Goal: Task Accomplishment & Management: Manage account settings

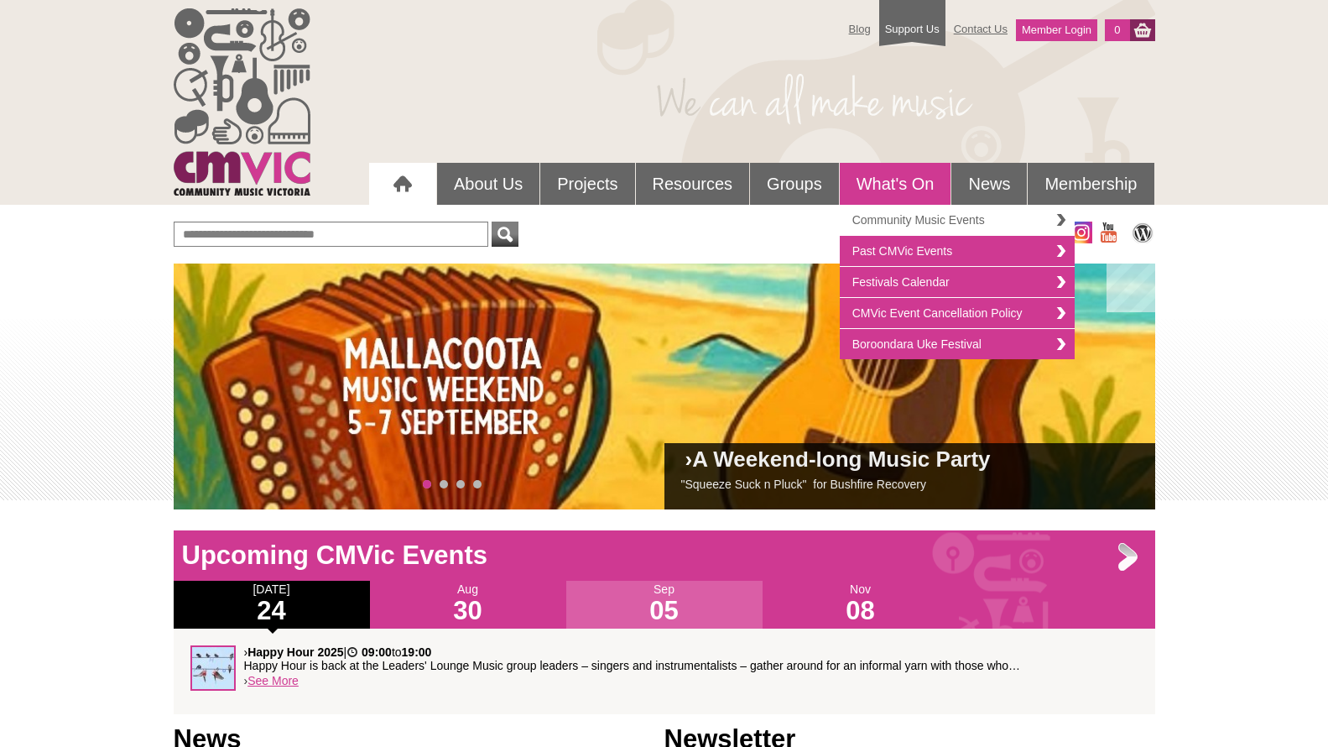
click at [892, 226] on link "Community Music Events" at bounding box center [957, 220] width 235 height 31
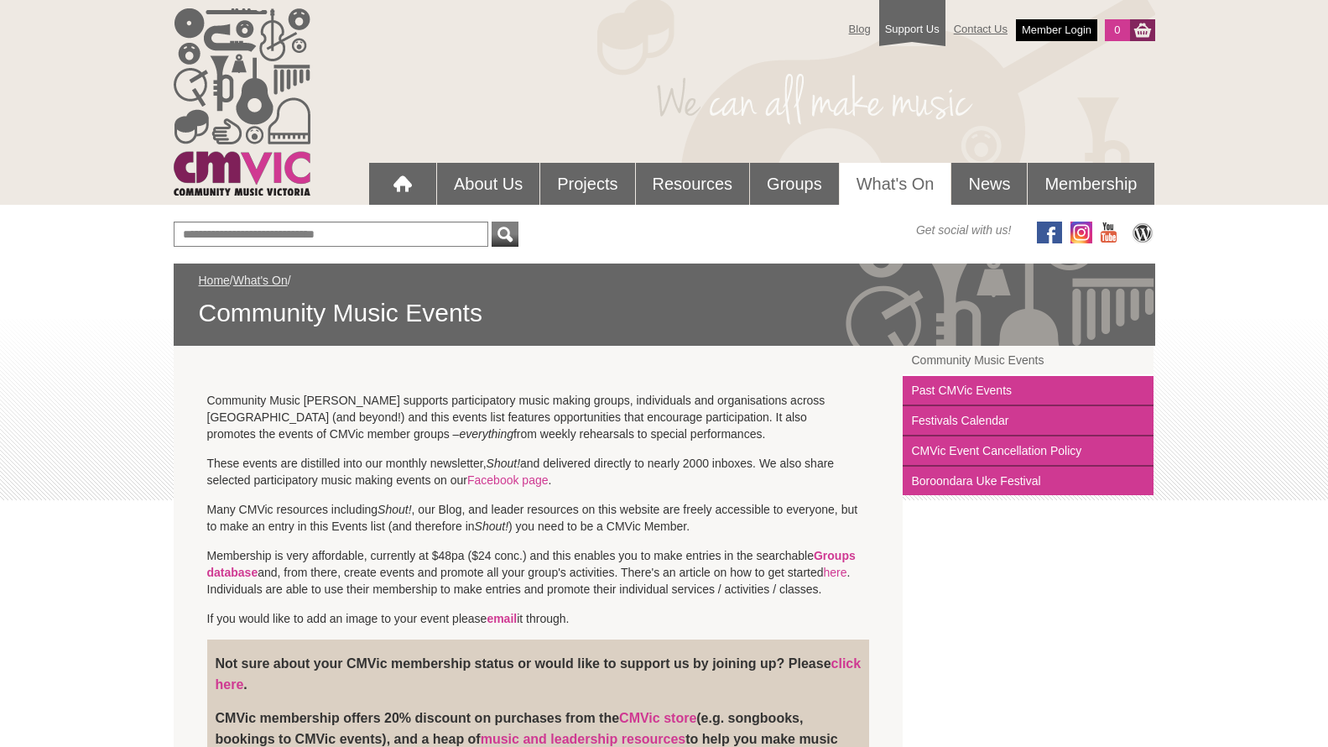
click at [1040, 31] on link "Member Login" at bounding box center [1056, 30] width 81 height 22
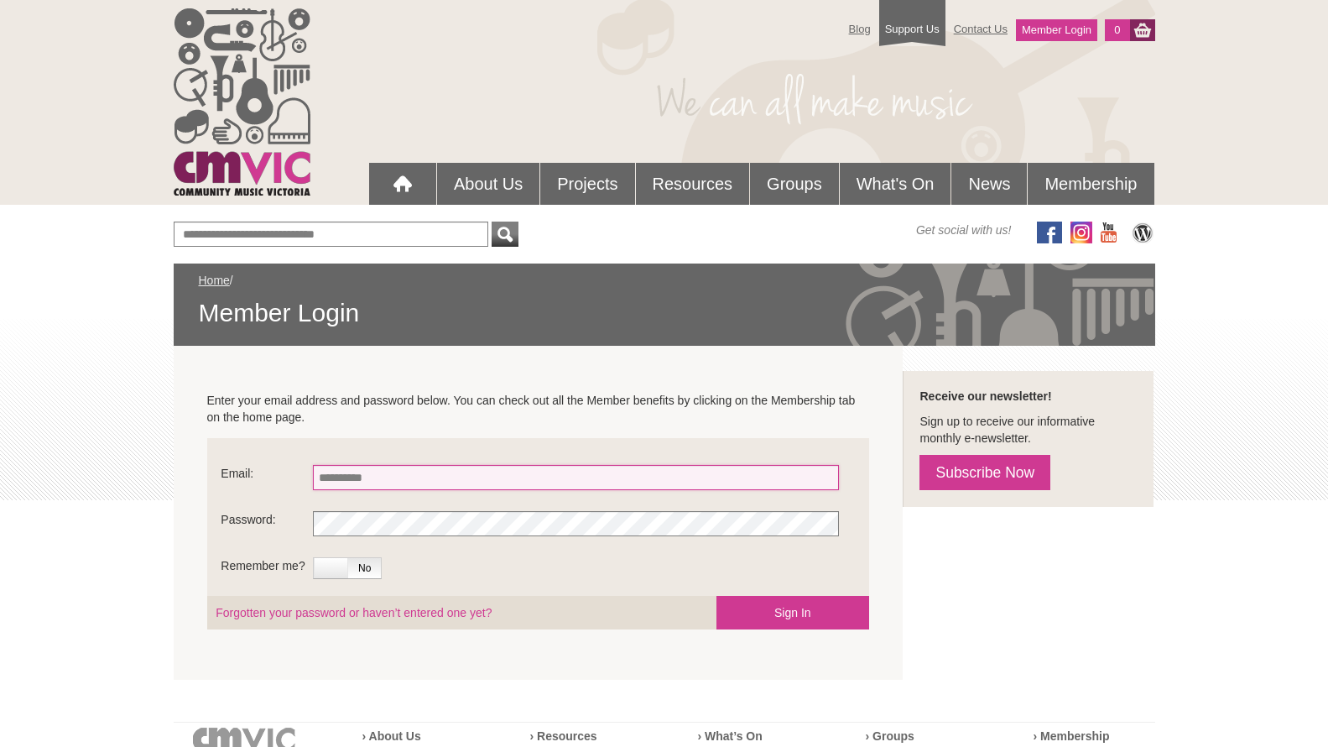
type input "**********"
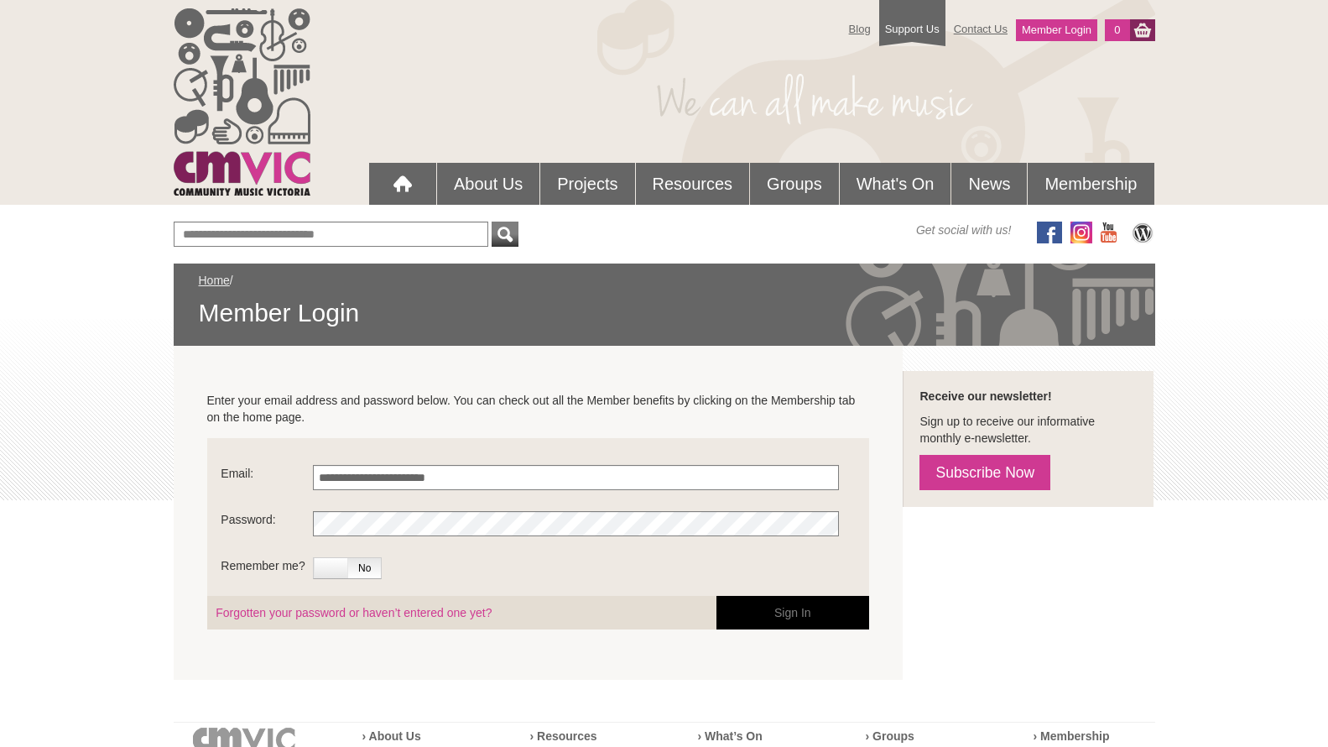
click at [772, 605] on button "Sign In" at bounding box center [792, 613] width 153 height 34
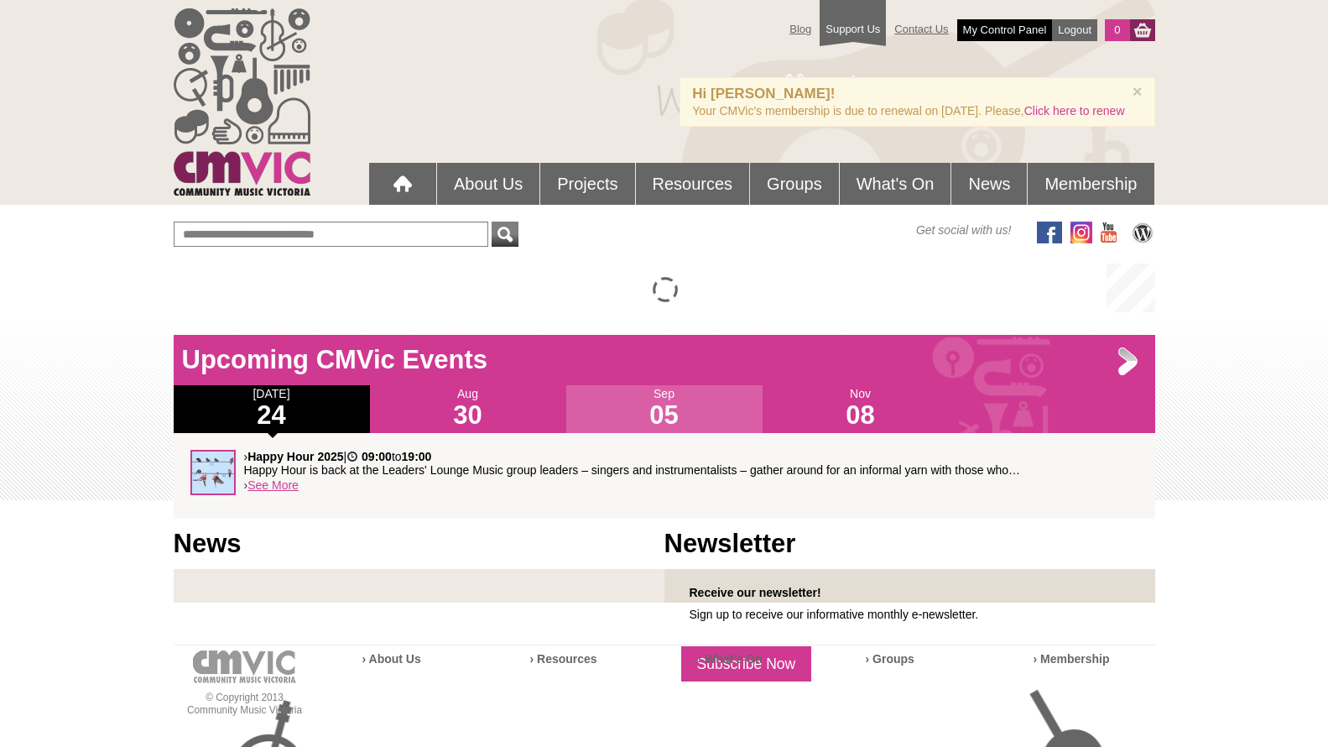
click at [1019, 29] on link "My Control Panel" at bounding box center [1005, 30] width 96 height 22
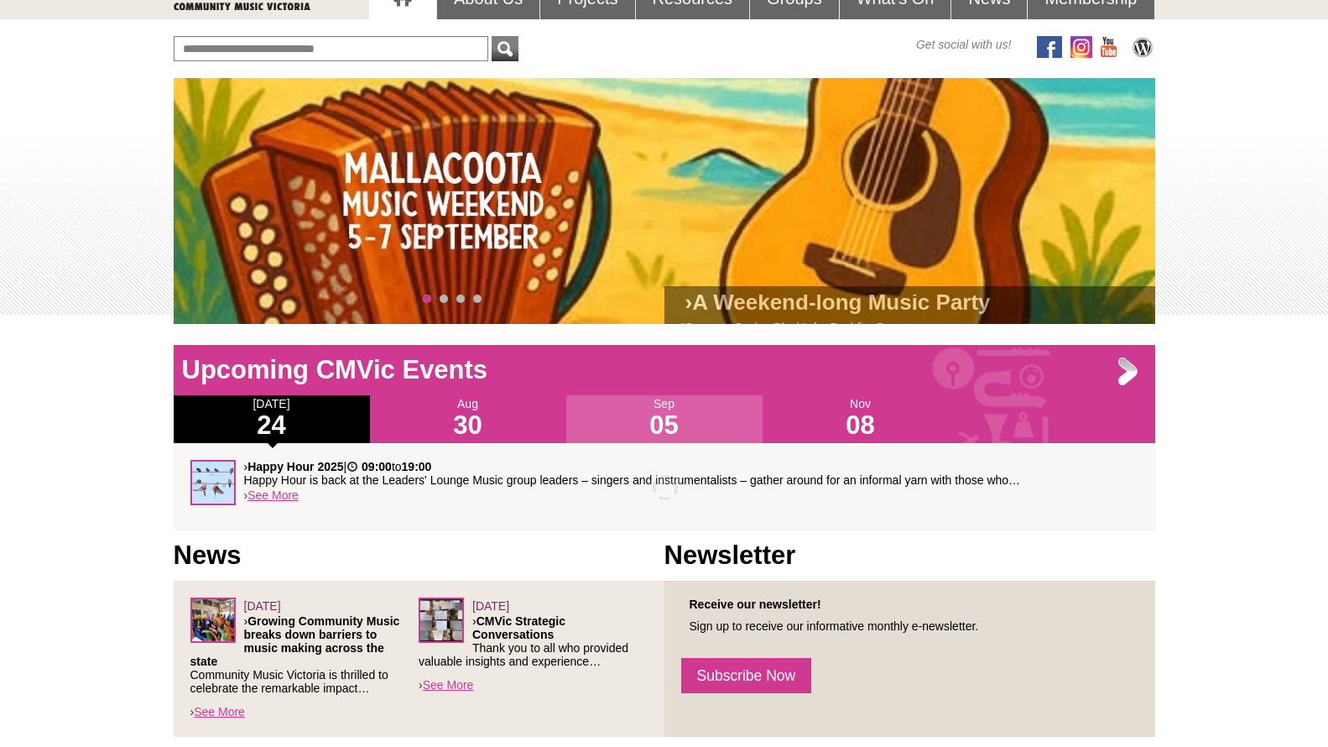
scroll to position [477, 0]
